Goal: Task Accomplishment & Management: Manage account settings

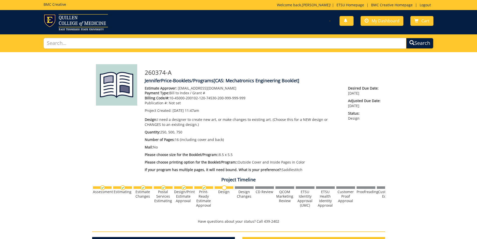
scroll to position [159, 0]
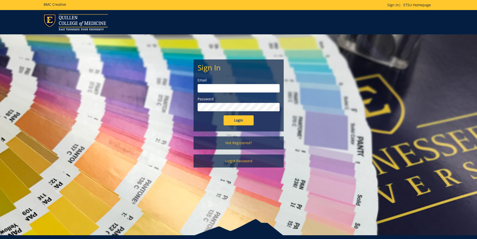
type input "[EMAIL_ADDRESS][DOMAIN_NAME]"
click at [243, 120] on input "Login" at bounding box center [239, 120] width 30 height 10
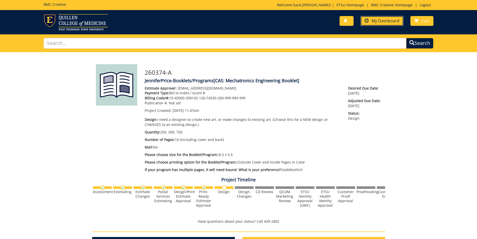
click at [383, 22] on span "My Dashboard" at bounding box center [386, 21] width 28 height 6
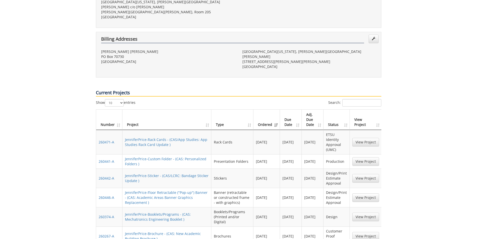
scroll to position [200, 0]
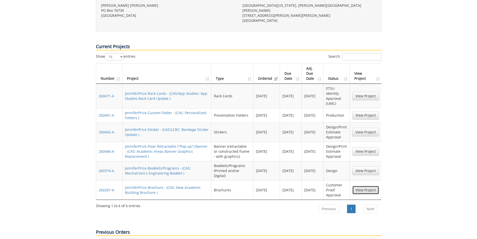
click at [362, 186] on link "View Project" at bounding box center [365, 190] width 27 height 9
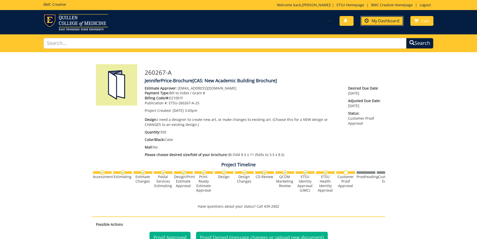
click at [382, 22] on span "My Dashboard" at bounding box center [386, 21] width 28 height 6
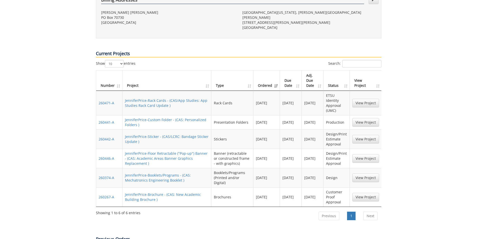
scroll to position [200, 0]
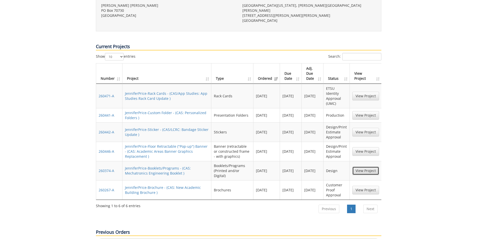
click at [367, 166] on link "View Project" at bounding box center [365, 170] width 27 height 9
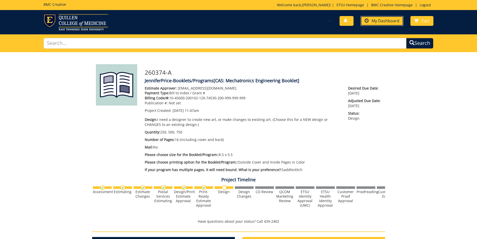
click at [384, 22] on span "My Dashboard" at bounding box center [386, 21] width 28 height 6
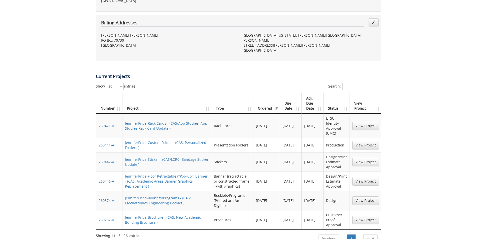
scroll to position [175, 0]
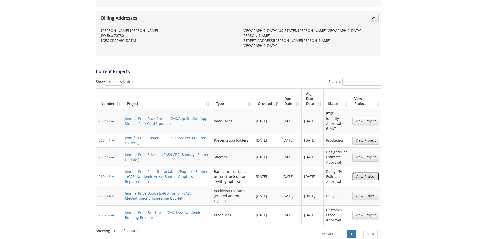
click at [364, 172] on link "View Project" at bounding box center [365, 176] width 27 height 9
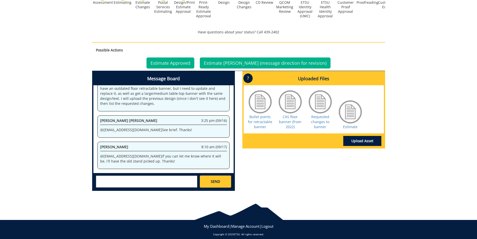
scroll to position [189, 0]
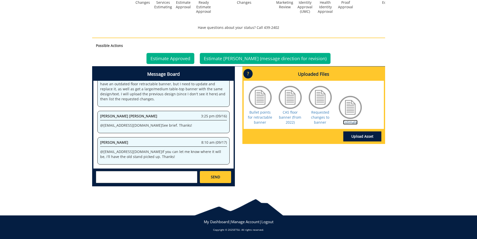
click at [350, 124] on link "Estimate" at bounding box center [350, 122] width 15 height 5
click at [286, 119] on link "CAS floor banner (from 2022)" at bounding box center [290, 117] width 22 height 15
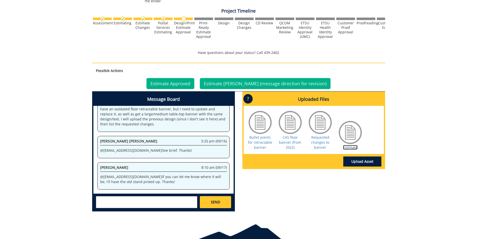
click at [351, 149] on link "Estimate" at bounding box center [350, 147] width 15 height 5
click at [133, 202] on textarea at bounding box center [146, 202] width 101 height 12
click at [191, 200] on textarea "@conleyga@etsu.edu Thanks, Fred! Can we add a medium-sized table-top retractabl…" at bounding box center [146, 202] width 101 height 12
click at [127, 200] on textarea "@conleyga@etsu.edu Thanks, Fred! Can we add a medium-sized table-top retractabl…" at bounding box center [146, 202] width 101 height 12
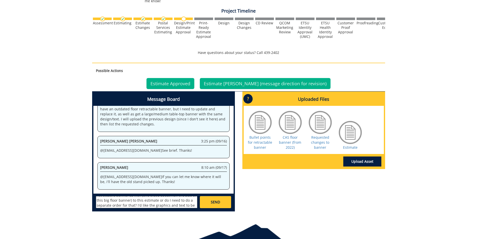
type textarea "@conleyga@etsu.edu Thanks, Fred! Can we add a medium-sized table-top retractabl…"
click at [221, 203] on link "SEND" at bounding box center [215, 202] width 31 height 12
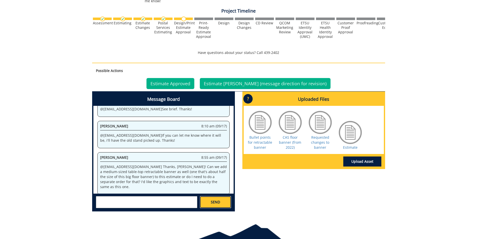
scroll to position [491, 0]
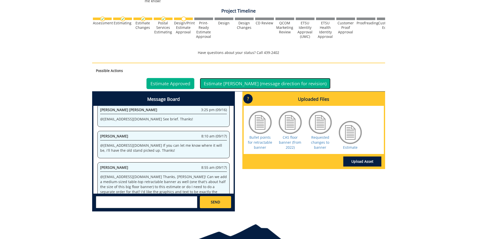
click at [241, 82] on link "Estimate Denied (message direction for revision)" at bounding box center [265, 83] width 131 height 11
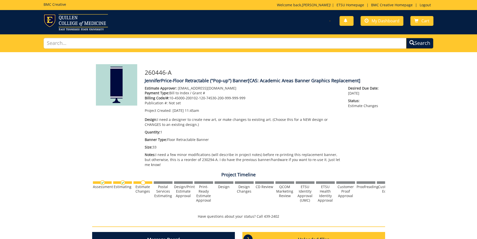
scroll to position [108, 0]
click at [380, 21] on span "My Dashboard" at bounding box center [386, 21] width 28 height 6
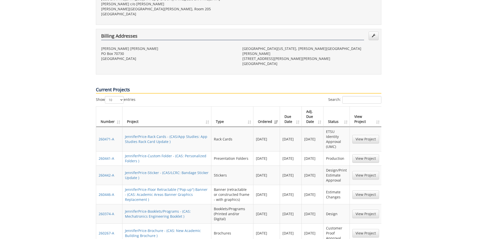
scroll to position [225, 0]
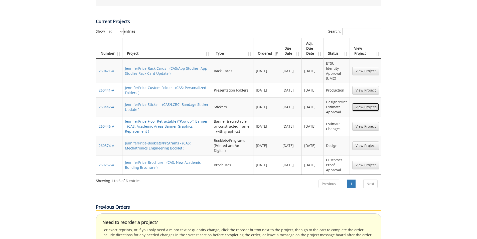
click at [362, 103] on link "View Project" at bounding box center [365, 107] width 27 height 9
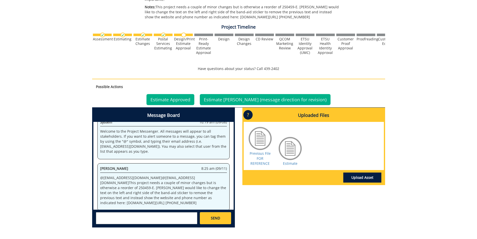
scroll to position [175, 0]
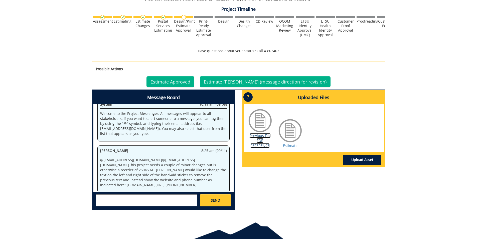
click at [263, 133] on link "Previous File FOR REFERENCE" at bounding box center [260, 140] width 21 height 15
click at [294, 143] on link "Estimate" at bounding box center [290, 145] width 15 height 5
click at [186, 77] on link "Estimate Approved" at bounding box center [170, 81] width 48 height 11
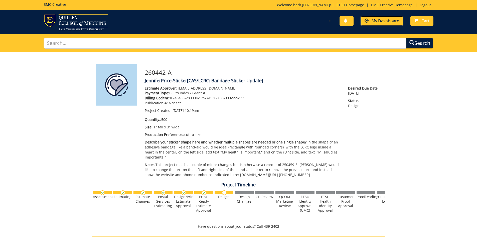
click at [376, 20] on span "My Dashboard" at bounding box center [386, 21] width 28 height 6
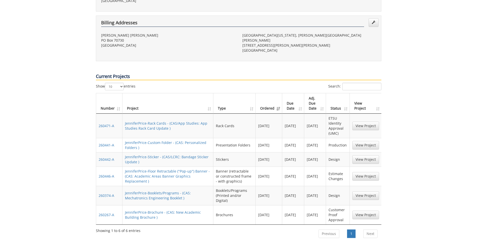
scroll to position [200, 0]
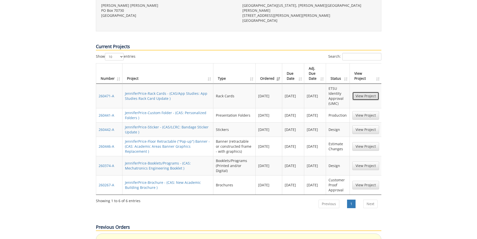
click at [369, 92] on link "View Project" at bounding box center [365, 96] width 27 height 9
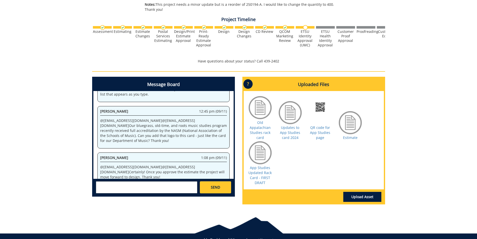
scroll to position [150, 0]
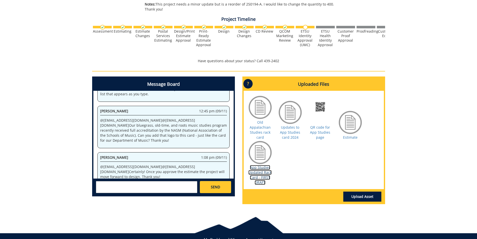
click at [266, 172] on link "App Studies Updated Rack Card - FIRST DRAFT" at bounding box center [259, 175] width 23 height 20
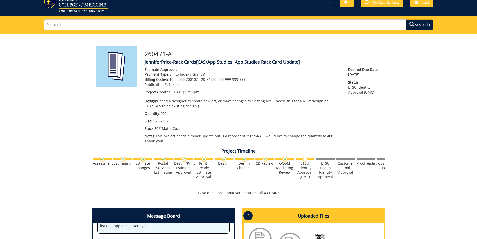
scroll to position [0, 0]
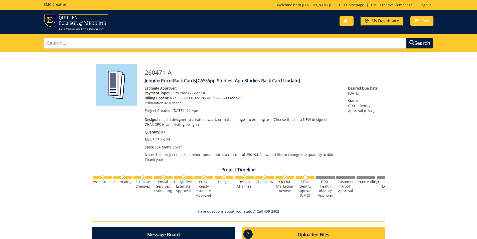
click at [377, 20] on span "My Dashboard" at bounding box center [386, 21] width 28 height 6
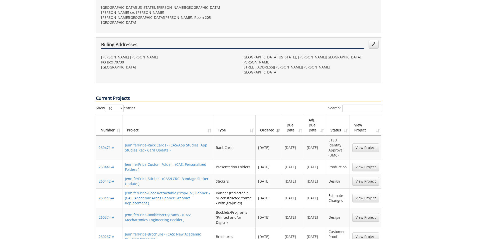
scroll to position [175, 0]
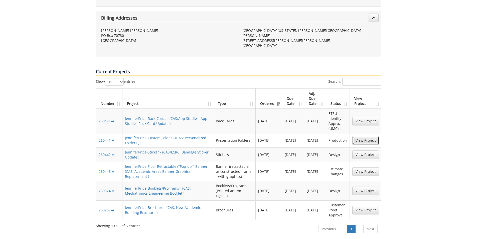
click at [367, 136] on link "View Project" at bounding box center [365, 140] width 27 height 9
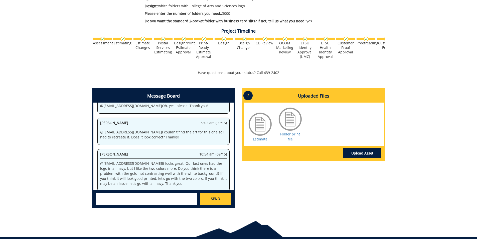
scroll to position [125, 0]
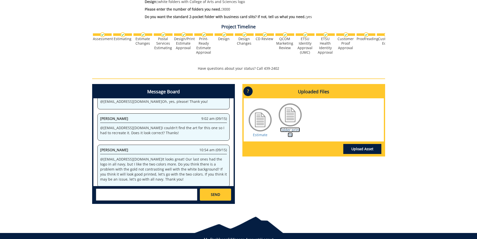
click at [281, 130] on link "Folder print file" at bounding box center [290, 132] width 20 height 10
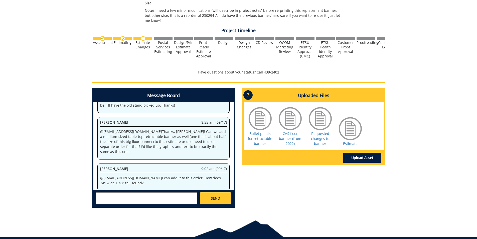
scroll to position [150, 0]
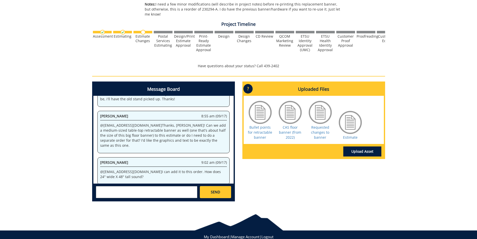
click at [170, 190] on textarea at bounding box center [146, 192] width 101 height 12
type textarea "@[EMAIL_ADDRESS][DOMAIN_NAME] Perfect!"
click at [219, 192] on span "SEND" at bounding box center [215, 191] width 9 height 5
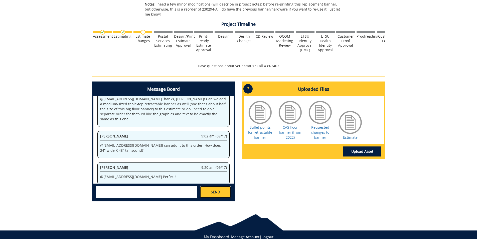
scroll to position [664, 0]
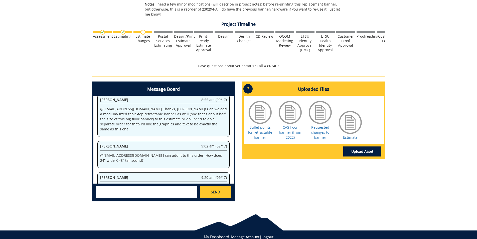
click at [162, 190] on textarea at bounding box center [146, 192] width 101 height 12
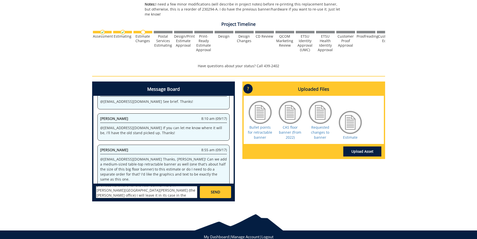
scroll to position [0, 0]
click at [180, 191] on textarea "@[EMAIL_ADDRESS][DOMAIN_NAME] I also have the previous hardward for the floor b…" at bounding box center [146, 192] width 101 height 12
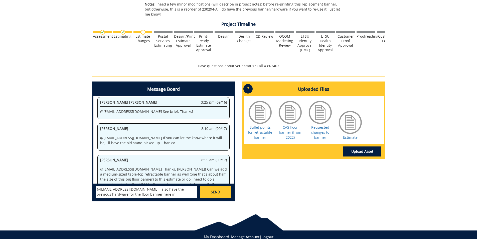
scroll to position [10, 0]
type textarea "@[EMAIL_ADDRESS][DOMAIN_NAME] I also have the previous hardware for the floor b…"
click at [214, 194] on span "SEND" at bounding box center [215, 191] width 9 height 5
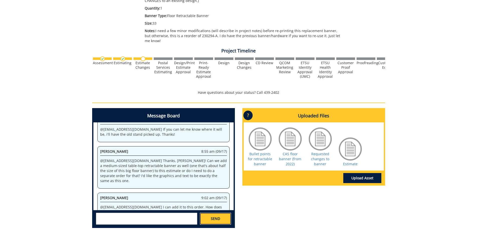
scroll to position [125, 0]
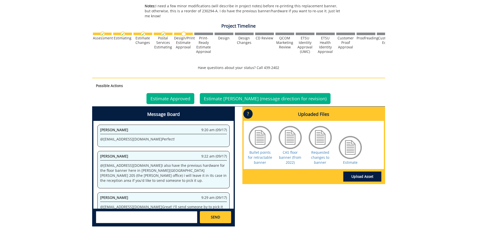
scroll to position [150, 0]
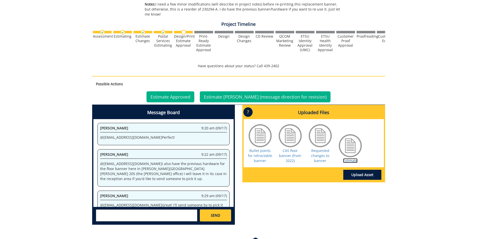
click at [348, 161] on link "Estimate" at bounding box center [350, 160] width 15 height 5
click at [185, 96] on link "Estimate Approved" at bounding box center [170, 96] width 48 height 11
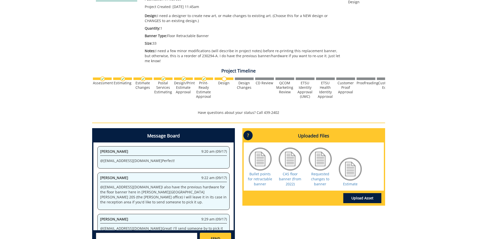
scroll to position [150, 0]
